Goal: Task Accomplishment & Management: Complete application form

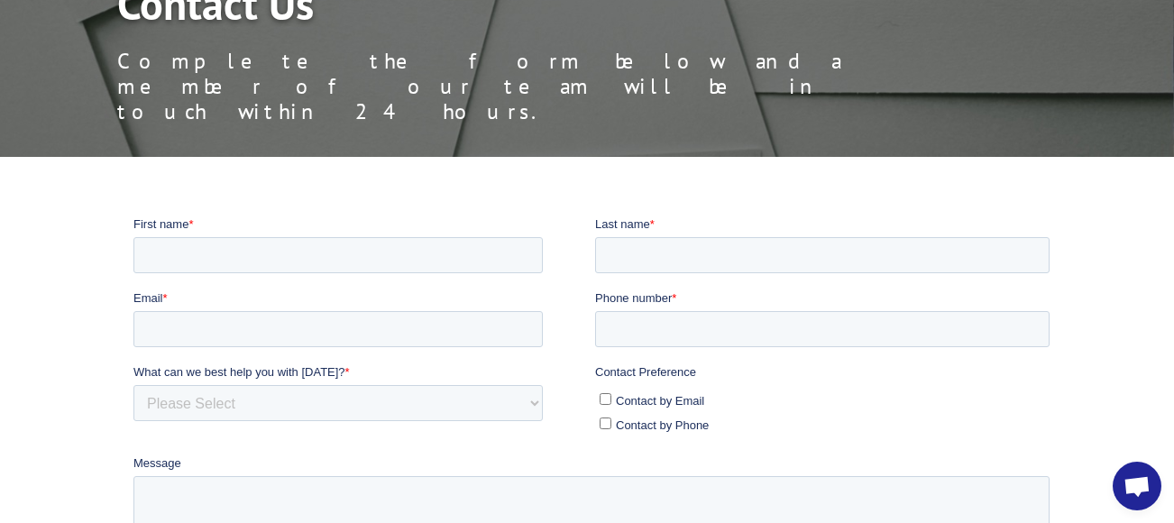
scroll to position [1097, 0]
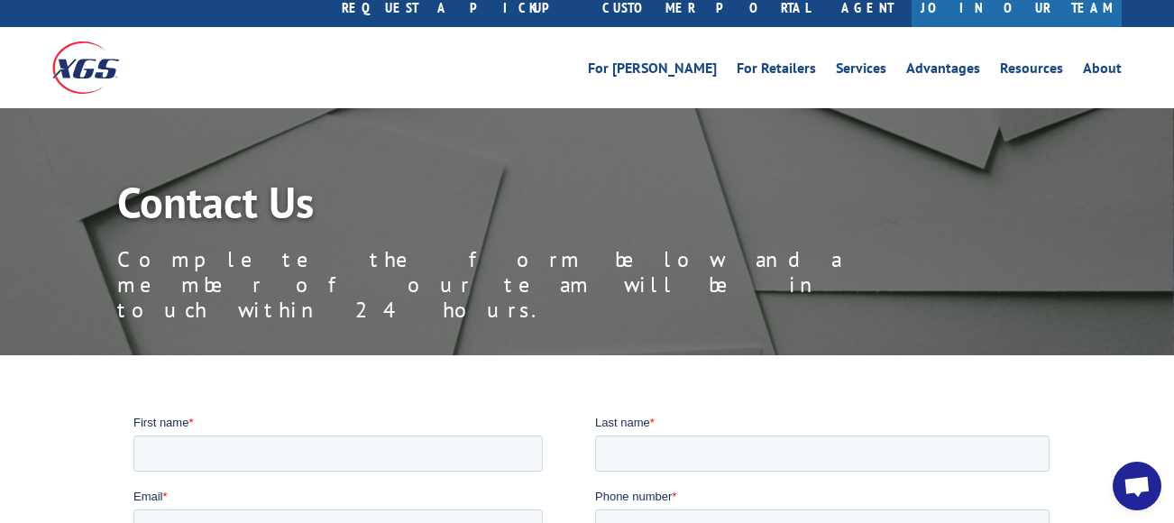
click at [552, 200] on div "Contact Us Complete the form below and a member of our team will be in touch wi…" at bounding box center [645, 267] width 1057 height 175
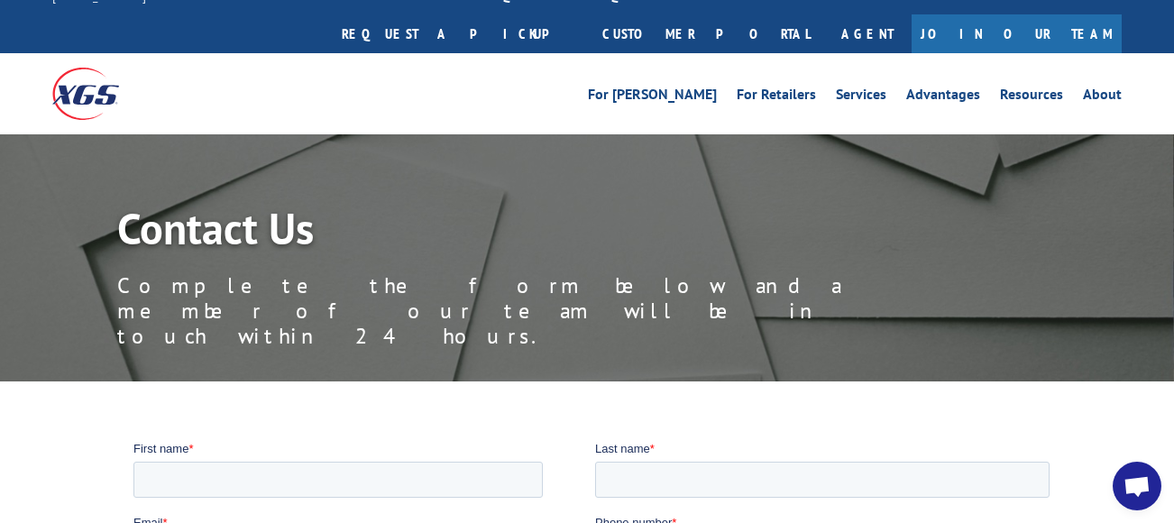
scroll to position [0, 0]
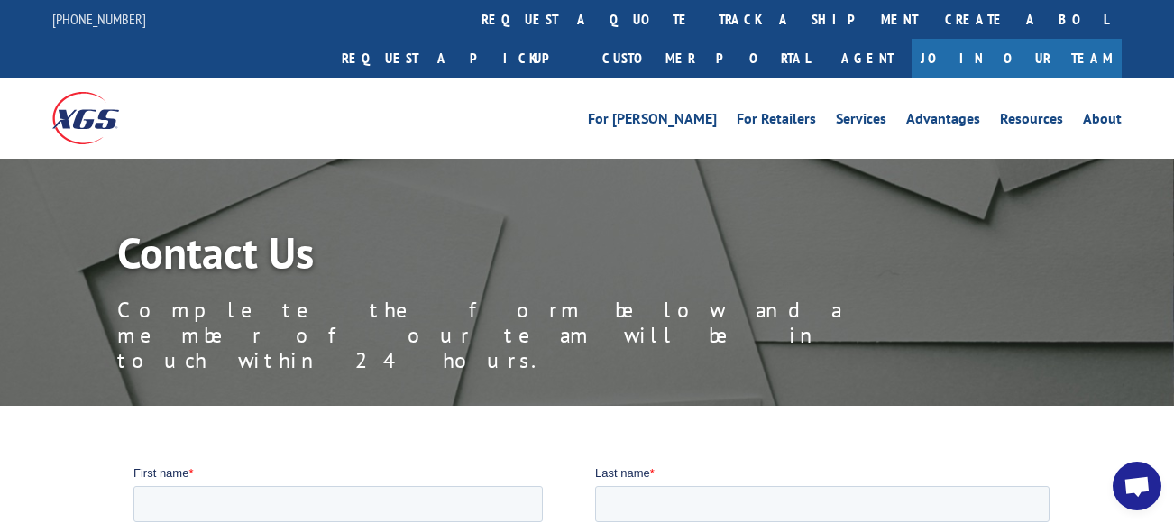
click at [608, 105] on div "For [PERSON_NAME] For Retailers Services Advantages Resources About For [PERSON…" at bounding box center [721, 118] width 803 height 27
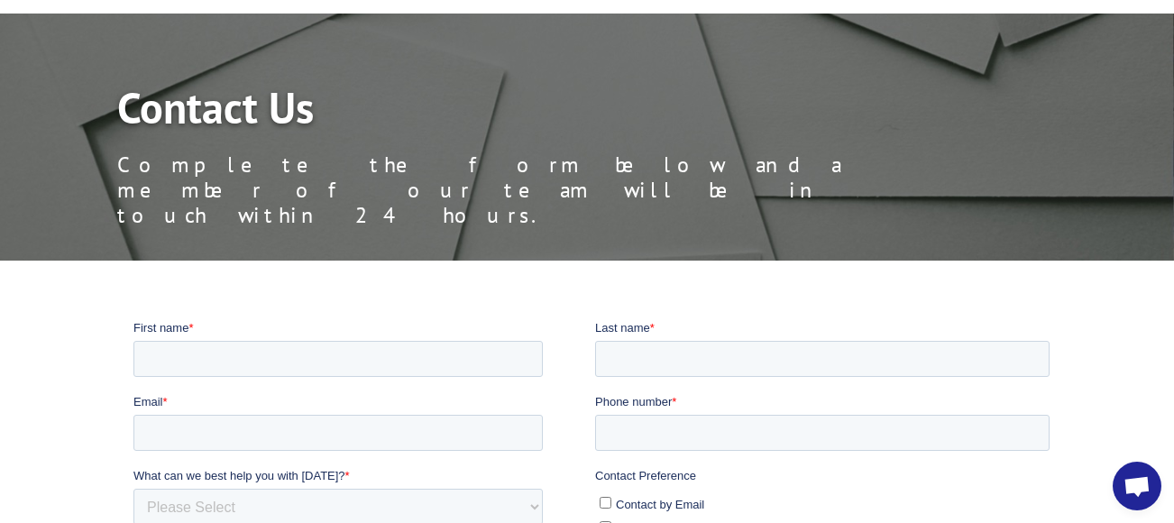
scroll to position [149, 0]
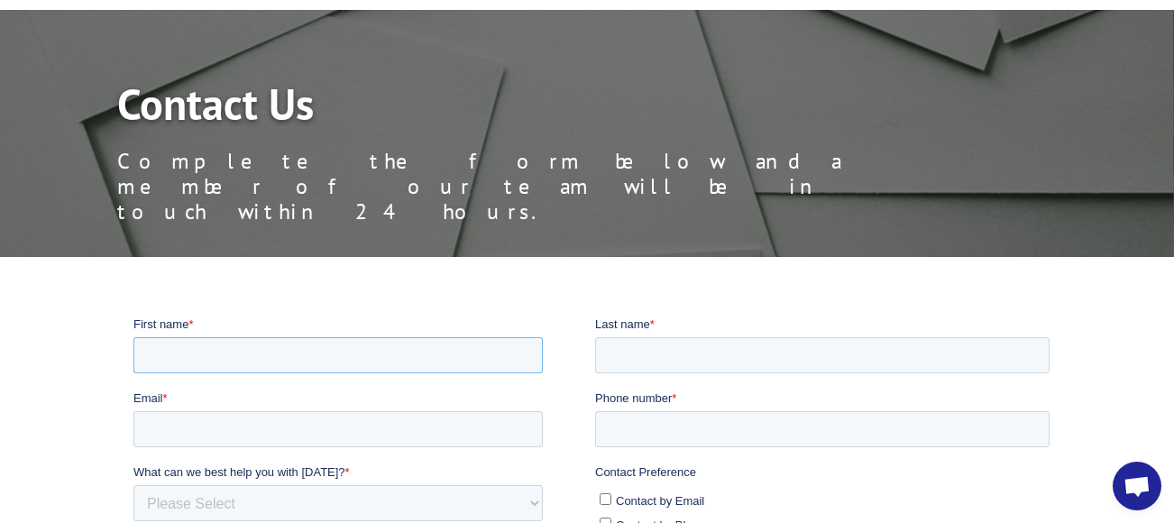
click at [436, 356] on input "First name *" at bounding box center [337, 354] width 409 height 36
type input "Valli"
type input "[PERSON_NAME]"
click at [267, 426] on input "Email *" at bounding box center [337, 428] width 409 height 36
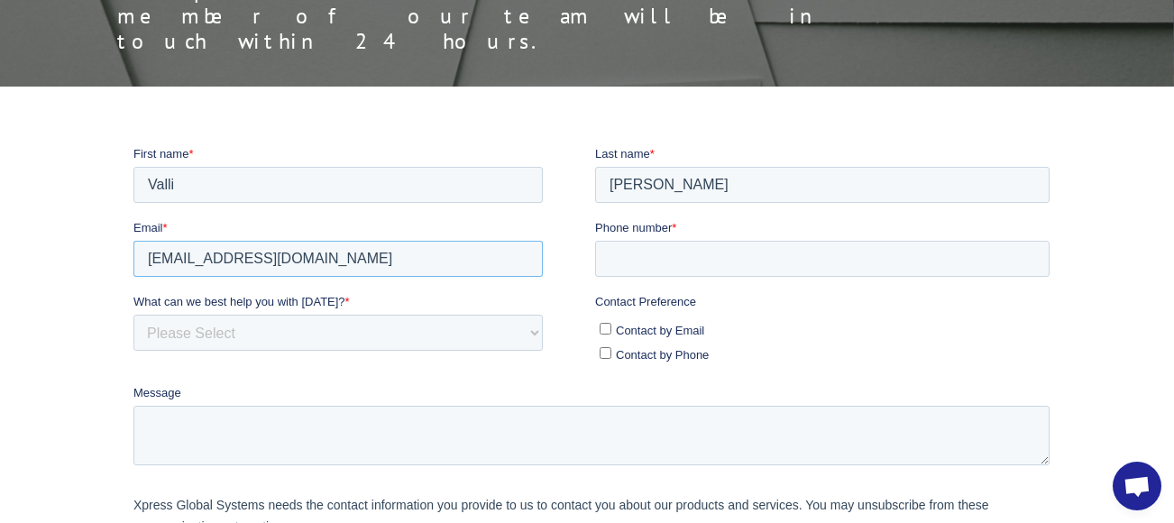
scroll to position [322, 0]
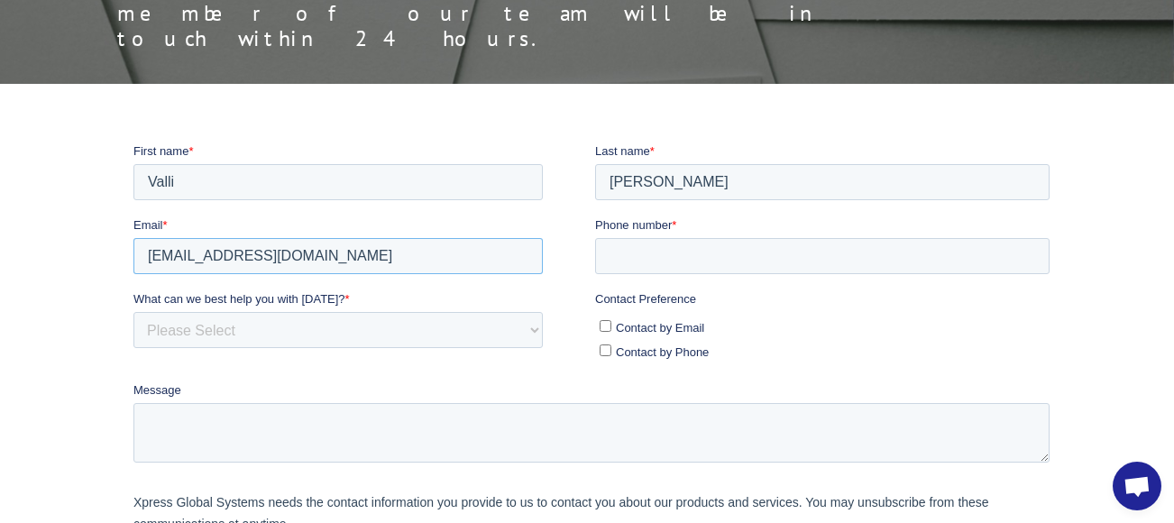
type input "valli@synergybehavior.com"
click at [681, 250] on input "Phone number *" at bounding box center [822, 255] width 454 height 36
type input "5033332273"
click at [439, 317] on select "Please Select Quoting, Opening New Account, or New Business Opportunity Shipmen…" at bounding box center [337, 329] width 409 height 36
select select "Customer Service"
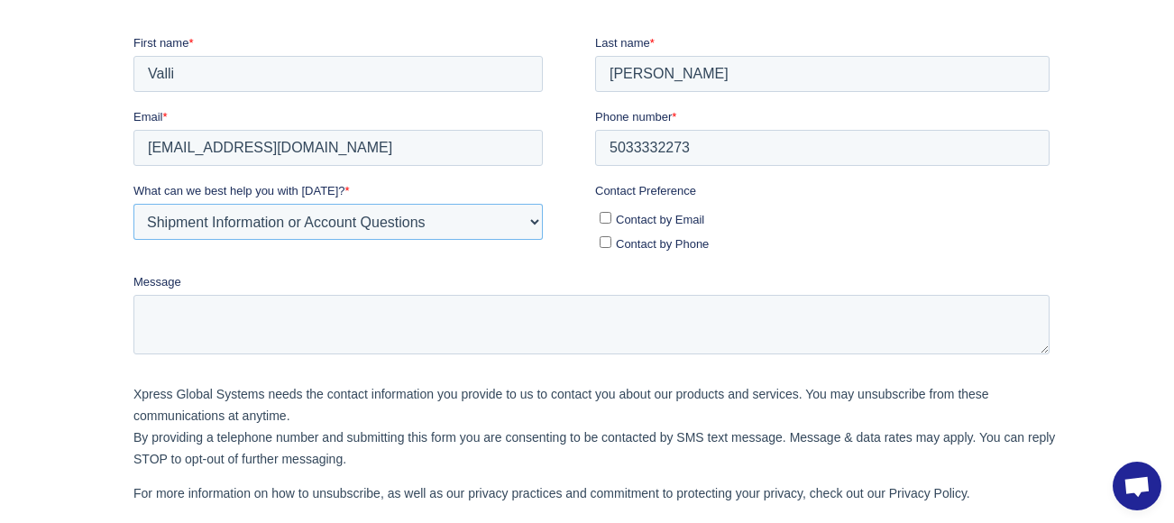
scroll to position [431, 0]
click at [518, 334] on textarea "Message" at bounding box center [591, 323] width 916 height 60
click at [629, 214] on span "Contact by Email" at bounding box center [660, 218] width 88 height 14
click at [611, 214] on input "Contact by Email" at bounding box center [606, 216] width 12 height 12
checkbox input "true"
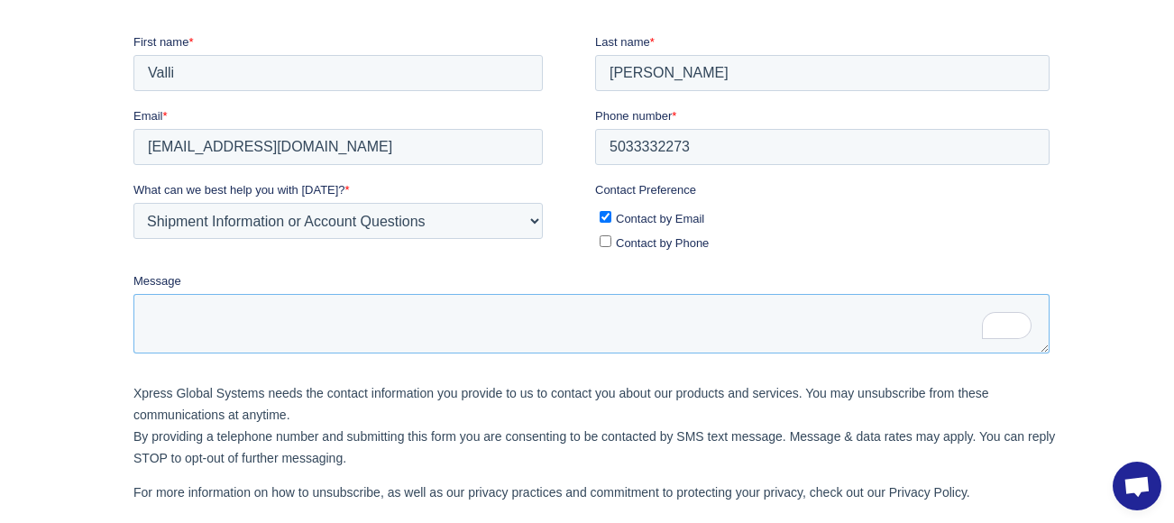
click at [539, 314] on textarea "Message" at bounding box center [591, 323] width 916 height 60
click at [705, 232] on label "Contact by Phone" at bounding box center [825, 241] width 450 height 19
click at [611, 234] on input "Contact by Phone" at bounding box center [606, 240] width 12 height 12
click at [560, 305] on textarea "Message" at bounding box center [591, 323] width 916 height 60
click at [640, 238] on span "Contact by Phone" at bounding box center [662, 242] width 93 height 14
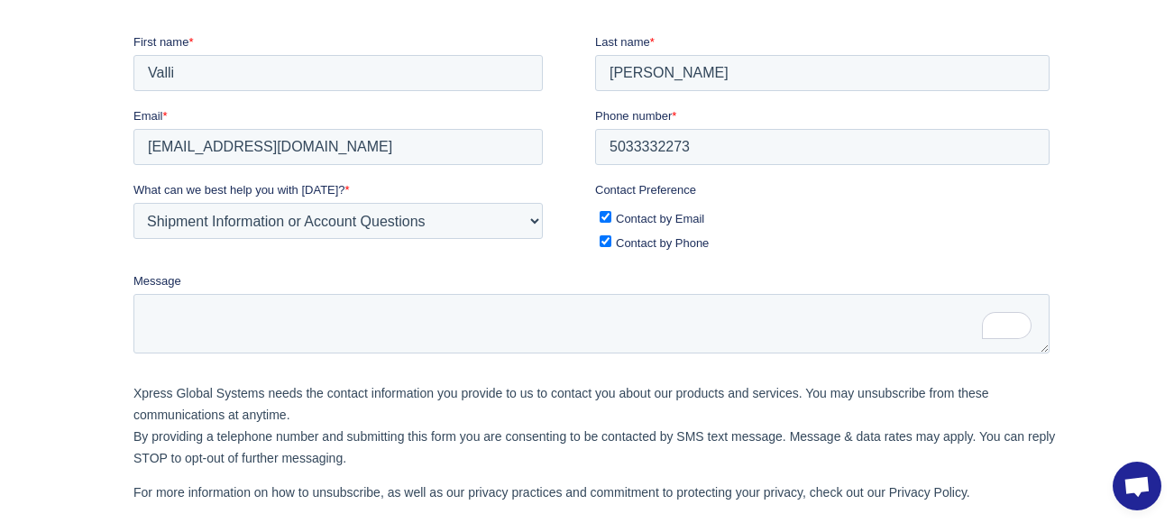
click at [611, 238] on input "Contact by Phone" at bounding box center [606, 240] width 12 height 12
checkbox input "false"
click at [448, 353] on fieldset "Message" at bounding box center [594, 319] width 923 height 97
click at [440, 335] on textarea "Message" at bounding box center [591, 323] width 916 height 60
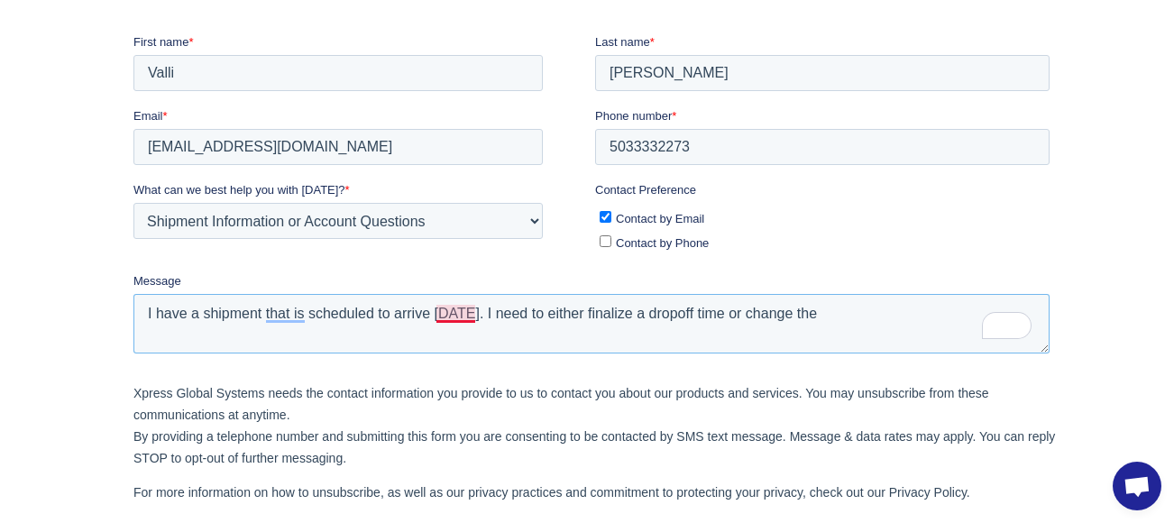
click at [474, 317] on textarea "I have a shipment that is scheduled to arrive Friday. I need to either finalize…" at bounding box center [591, 323] width 916 height 60
click at [885, 315] on textarea "I have a shipment that is scheduled to arrive Friday 7-4pm. I need to either fi…" at bounding box center [591, 323] width 916 height 60
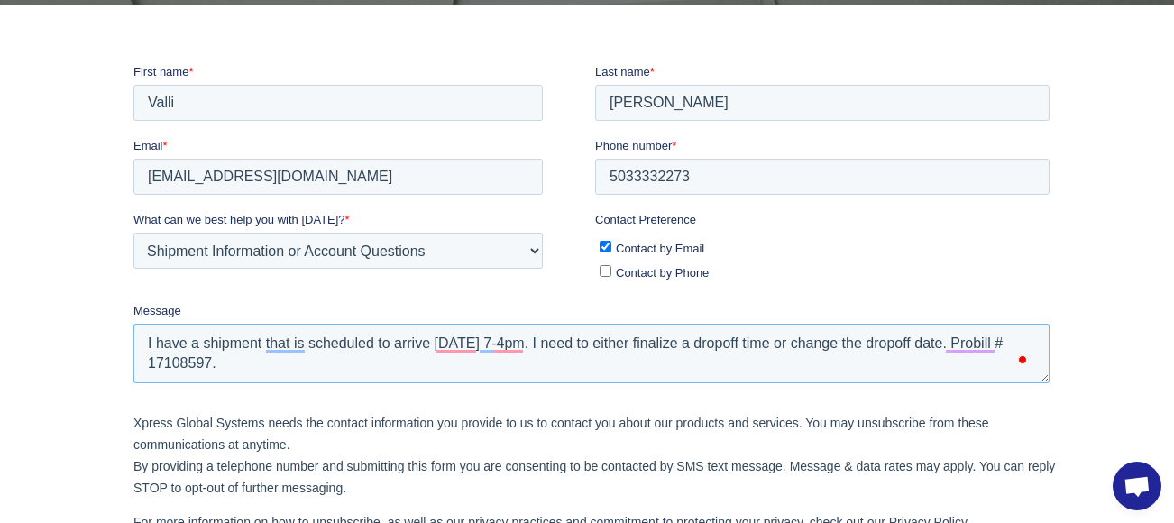
scroll to position [411, 0]
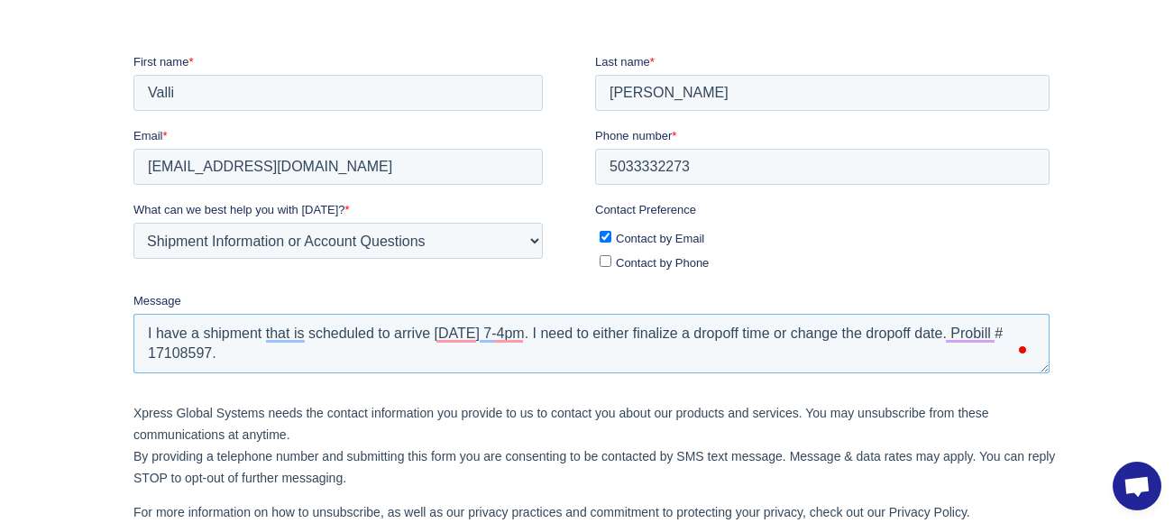
click at [530, 332] on textarea "I have a shipment that is scheduled to arrive Friday 7-4pm. I need to either fi…" at bounding box center [591, 343] width 916 height 60
click at [160, 329] on textarea "I have a shipment that is scheduled to arrive Friday 7-4pm. I need to either fi…" at bounding box center [591, 343] width 916 height 60
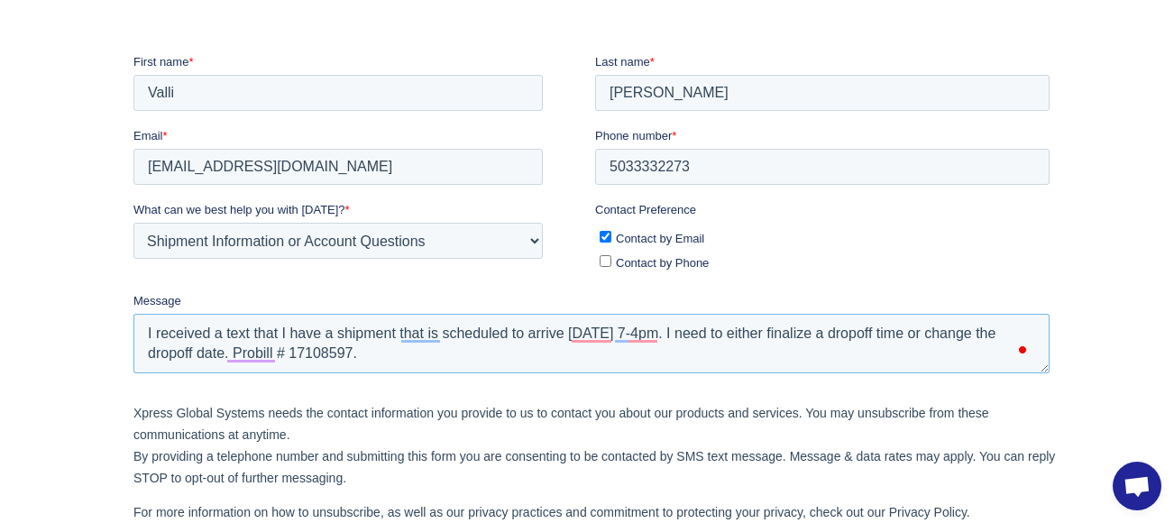
click at [663, 339] on textarea "I received a text that I have a shipment that is scheduled to arrive Friday 7-4…" at bounding box center [591, 343] width 916 height 60
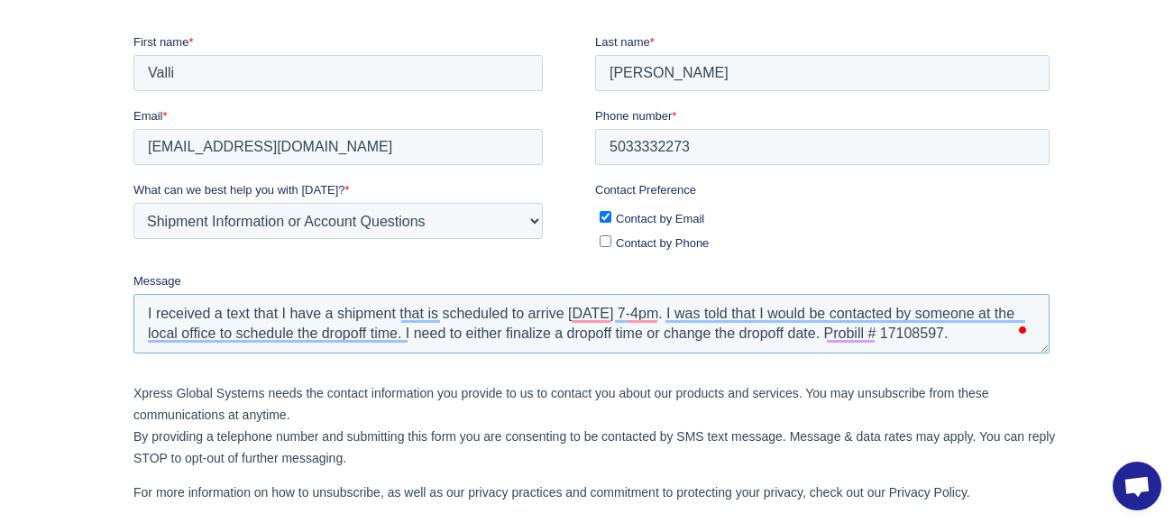
scroll to position [436, 0]
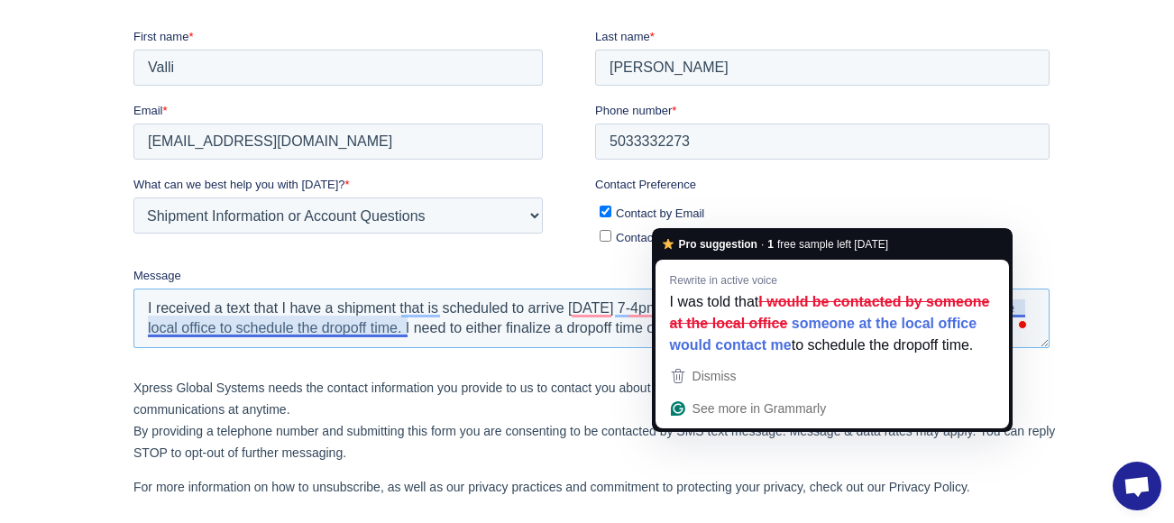
click at [724, 300] on textarea "I received a text that I have a shipment that is scheduled to arrive Friday 7-4…" at bounding box center [591, 318] width 916 height 60
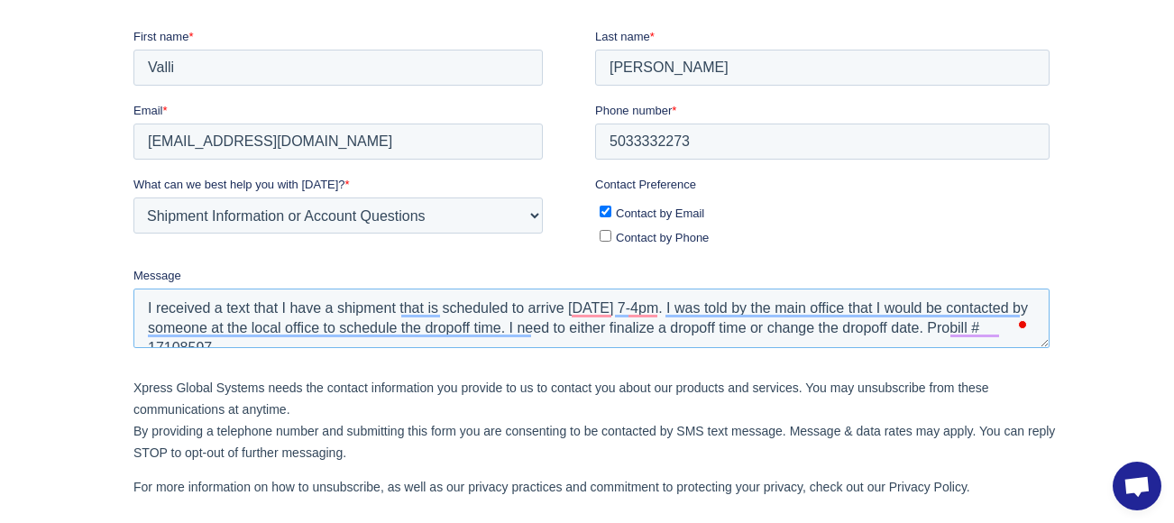
scroll to position [20, 0]
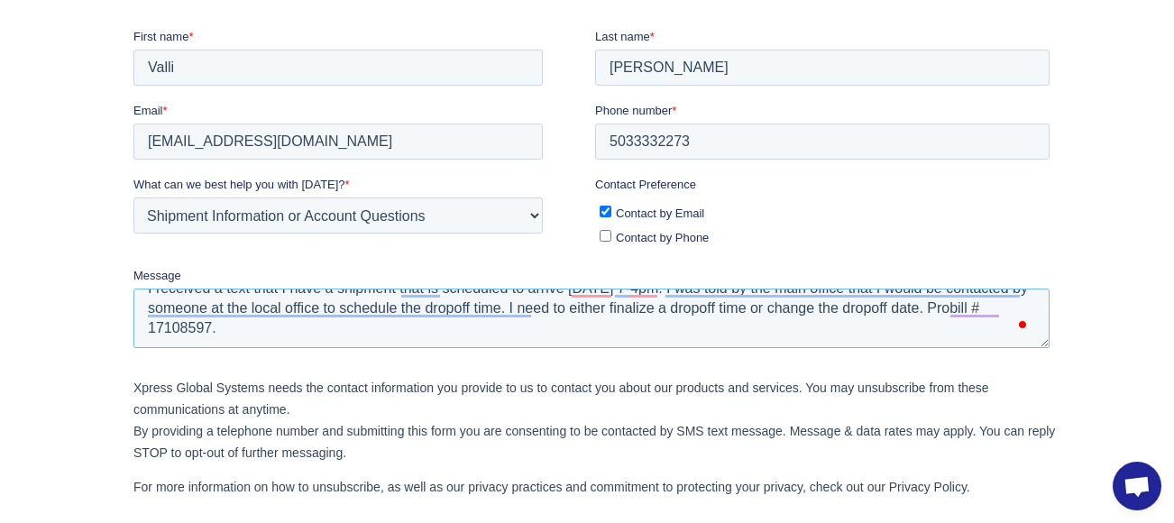
click at [522, 333] on textarea "I received a text that I have a shipment that is scheduled to arrive Friday 7-4…" at bounding box center [591, 318] width 916 height 60
paste textarea "Tha"
type textarea "I received a text that I have a shipment that is scheduled to arrive Friday 7-4…"
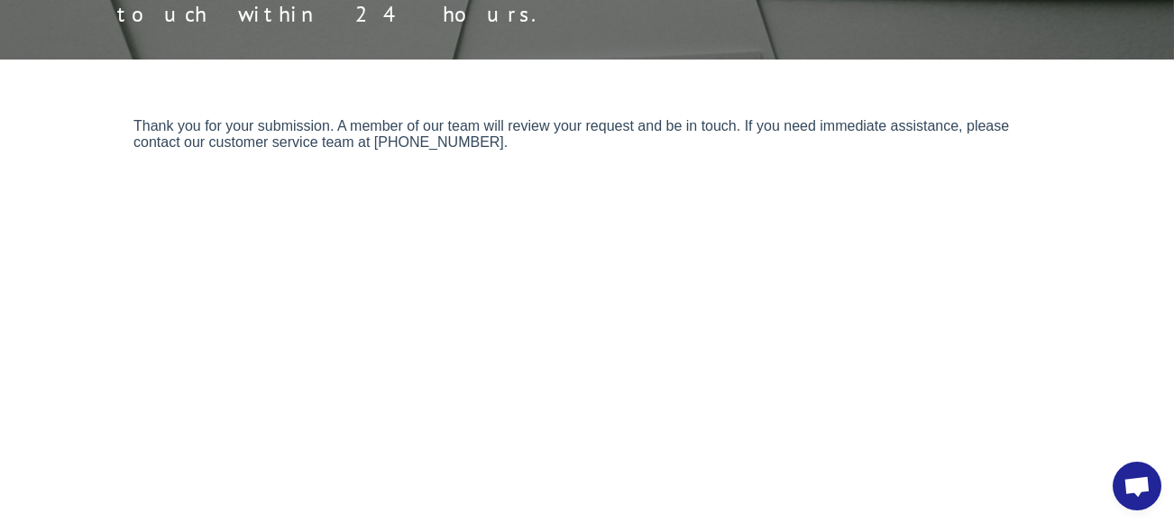
scroll to position [174, 0]
